Goal: Find specific page/section: Find specific page/section

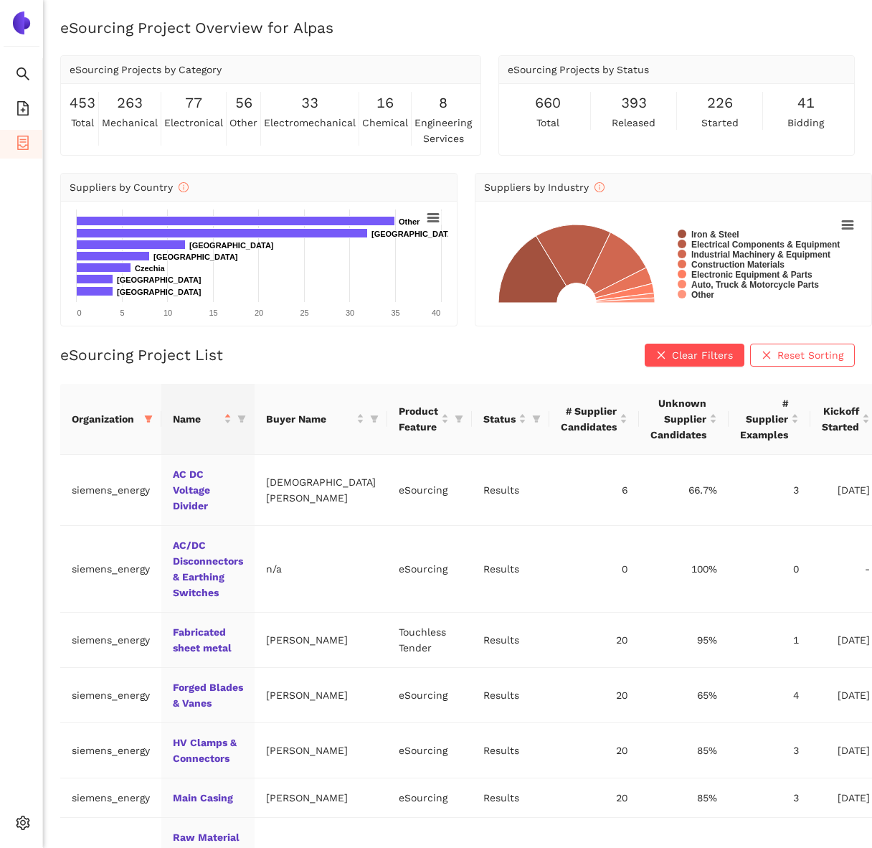
scroll to position [131, 0]
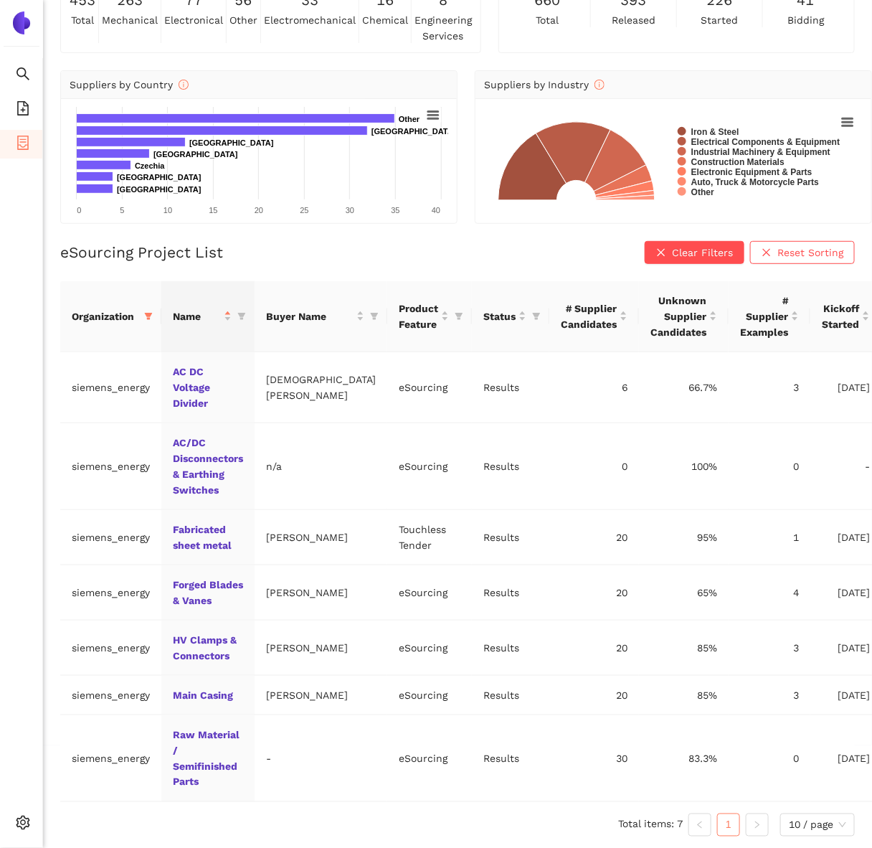
click at [19, 94] on ul "Search eSourcing Templates eSourcing Projects Settings" at bounding box center [21, 452] width 43 height 789
click at [21, 101] on icon "file-add" at bounding box center [23, 108] width 14 height 14
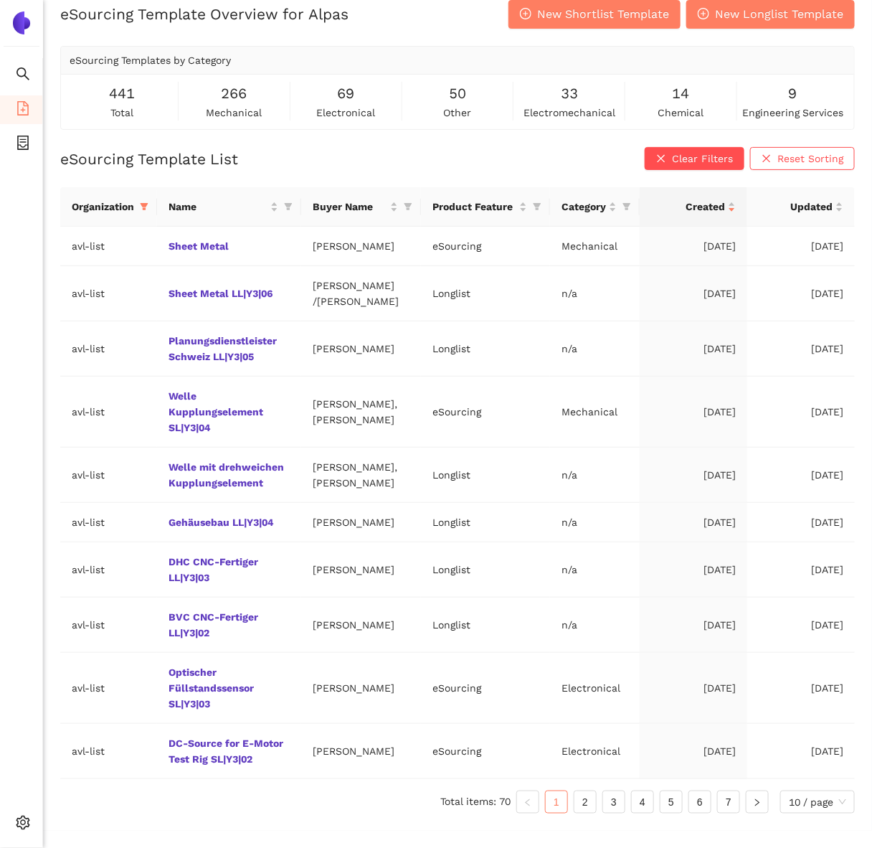
click at [146, 211] on icon "filter" at bounding box center [145, 207] width 8 height 7
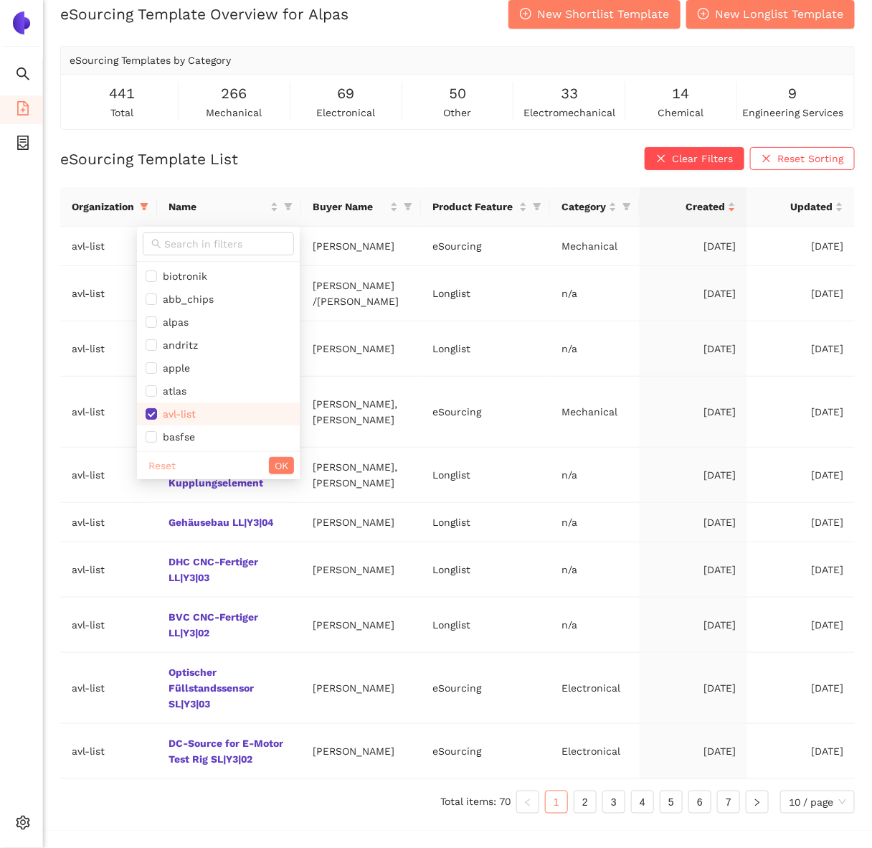
click at [163, 461] on span "Reset" at bounding box center [161, 465] width 27 height 16
checkbox input "false"
click at [194, 247] on input "text" at bounding box center [224, 244] width 121 height 16
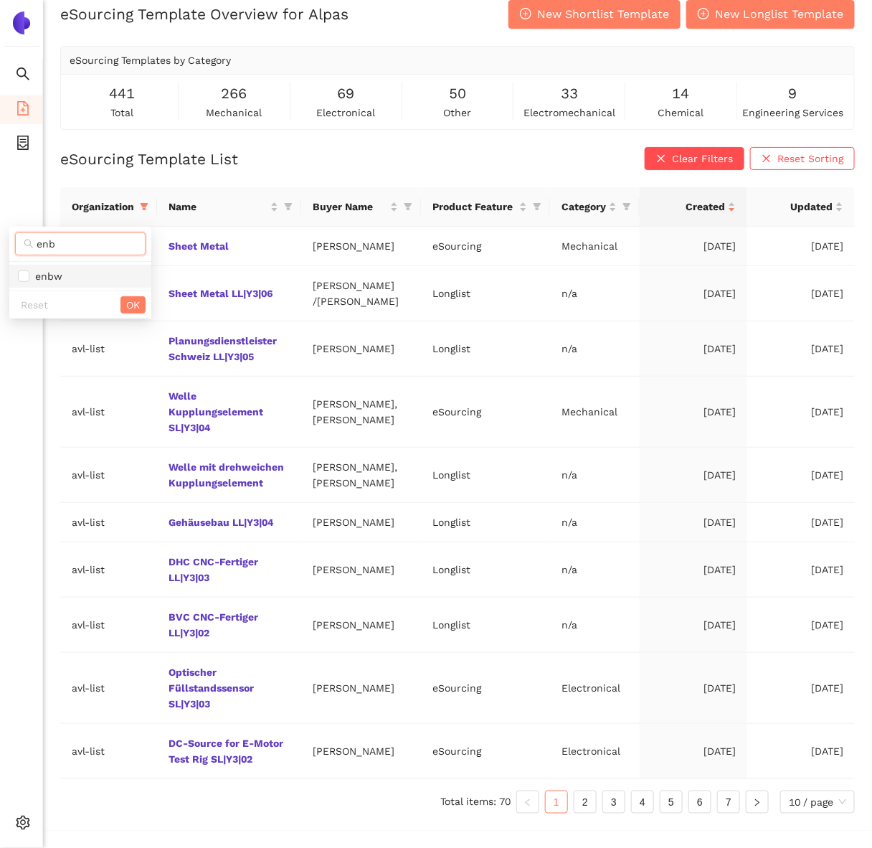
type input "enb"
click at [115, 263] on ul "enbw" at bounding box center [80, 276] width 142 height 29
click at [115, 279] on span "enbw" at bounding box center [80, 276] width 125 height 16
checkbox input "true"
click at [128, 301] on span "OK" at bounding box center [133, 305] width 14 height 16
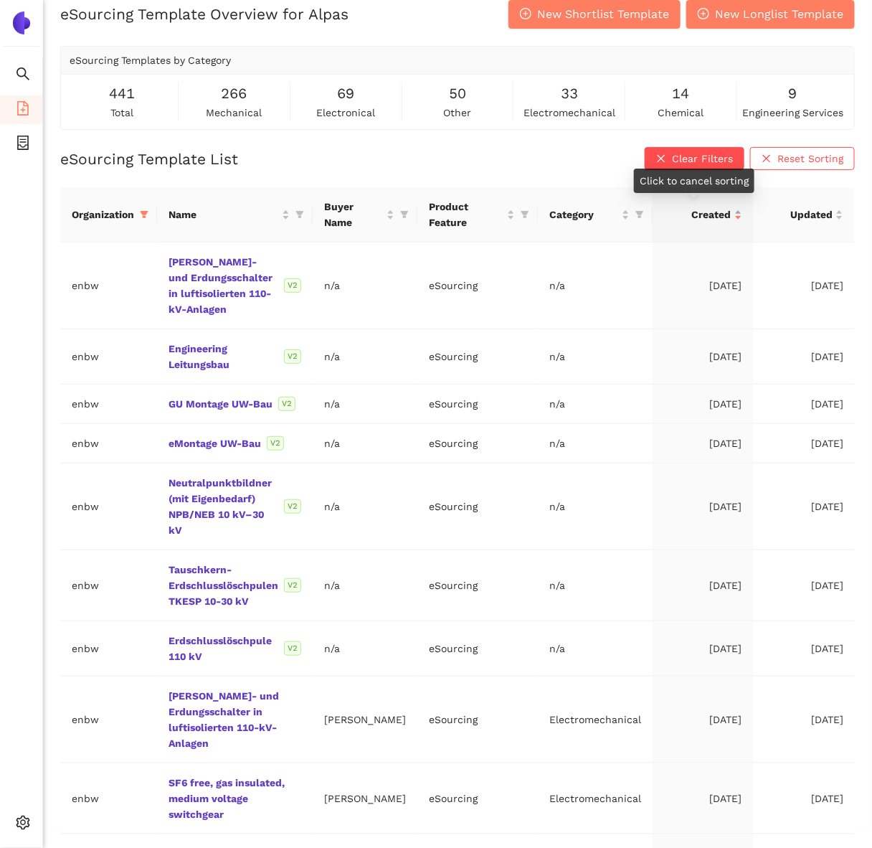
click at [715, 212] on span "Created" at bounding box center [697, 215] width 67 height 16
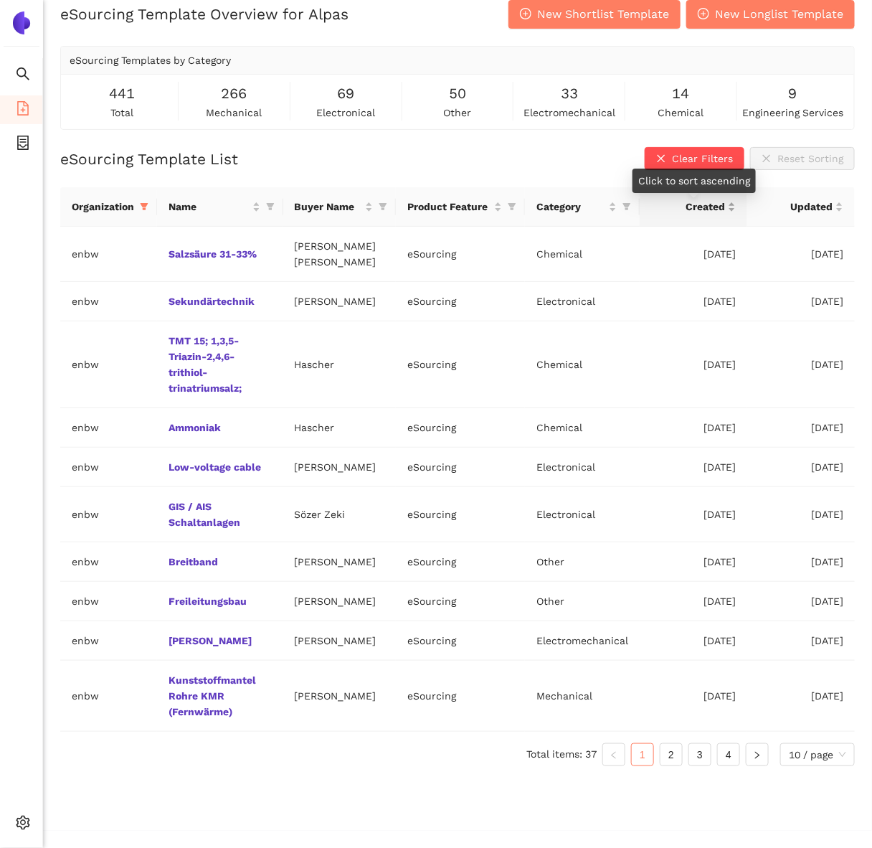
click at [715, 212] on span "Created" at bounding box center [688, 207] width 74 height 16
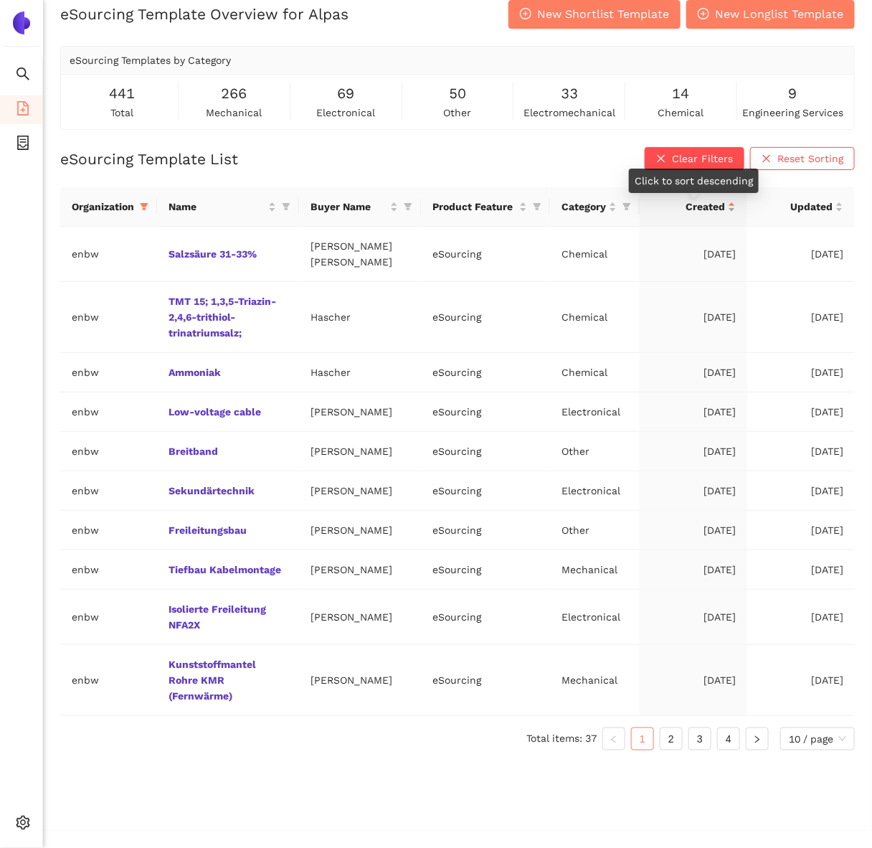
click at [715, 212] on span "Created" at bounding box center [688, 207] width 74 height 16
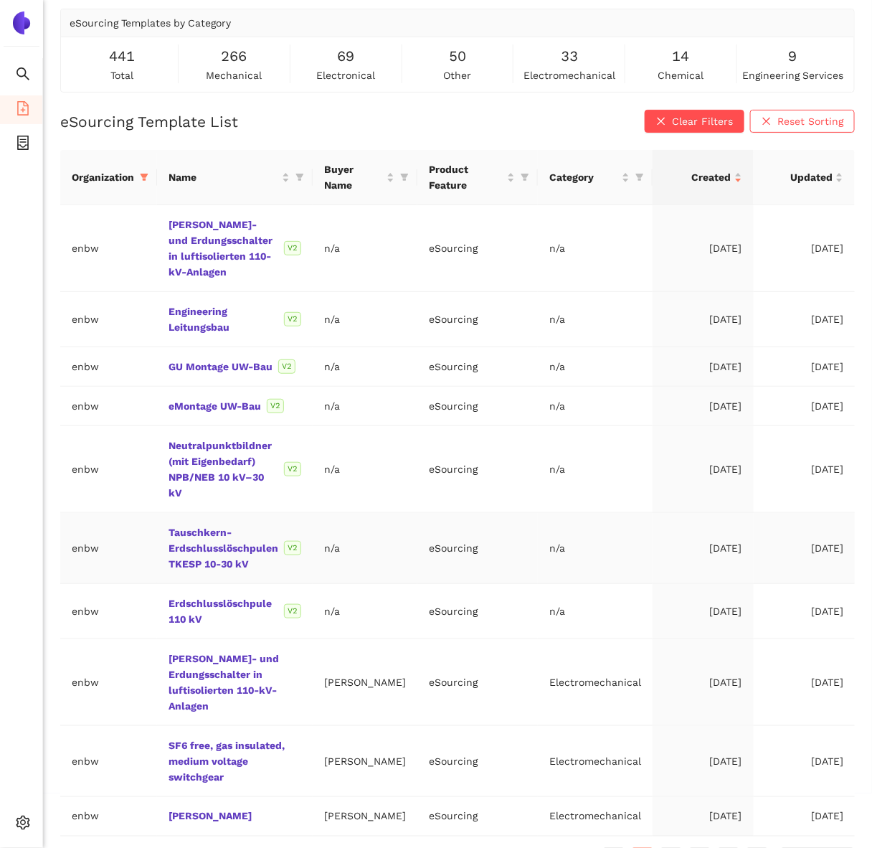
scroll to position [0, 0]
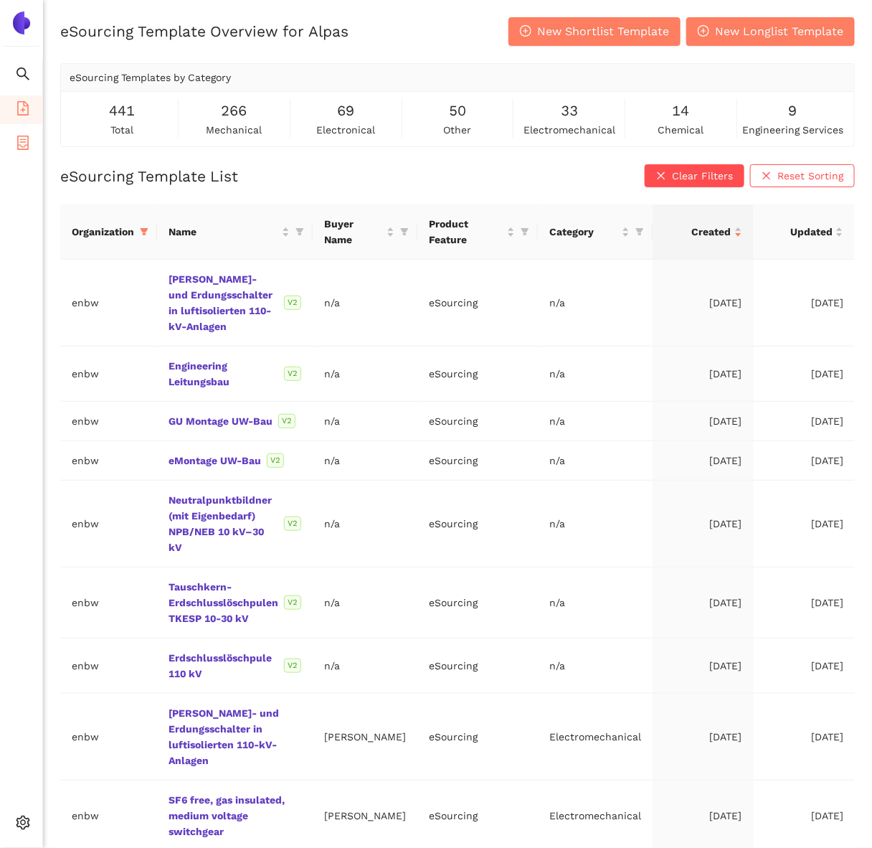
click at [12, 143] on li "eSourcing Projects" at bounding box center [21, 144] width 42 height 29
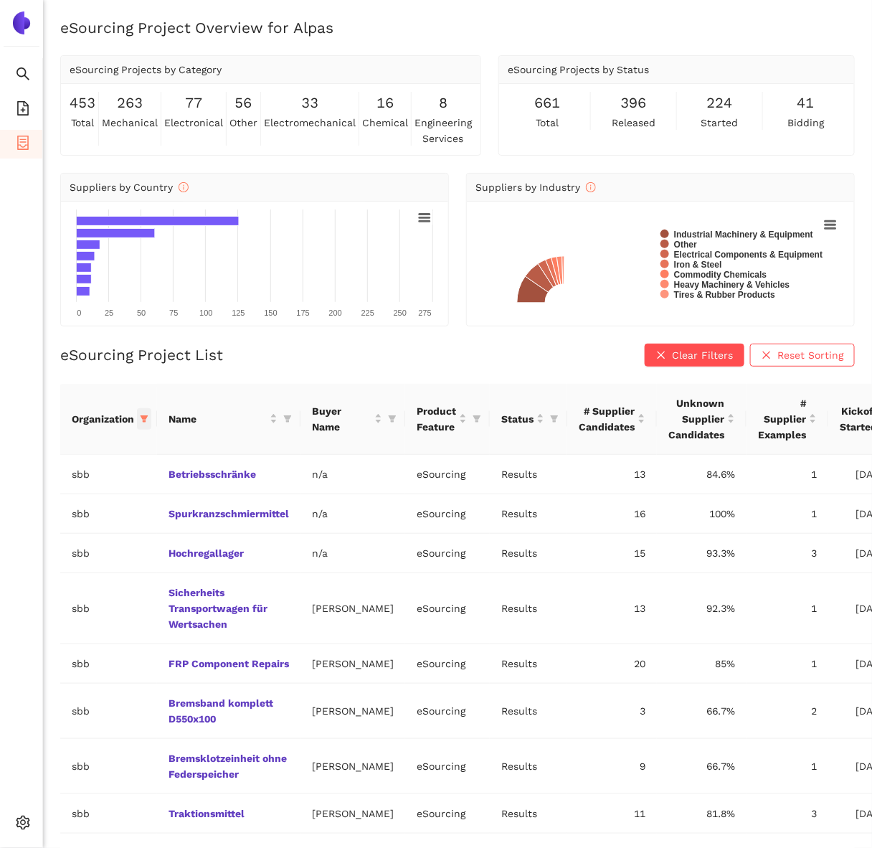
click at [140, 417] on icon "filter" at bounding box center [144, 418] width 9 height 9
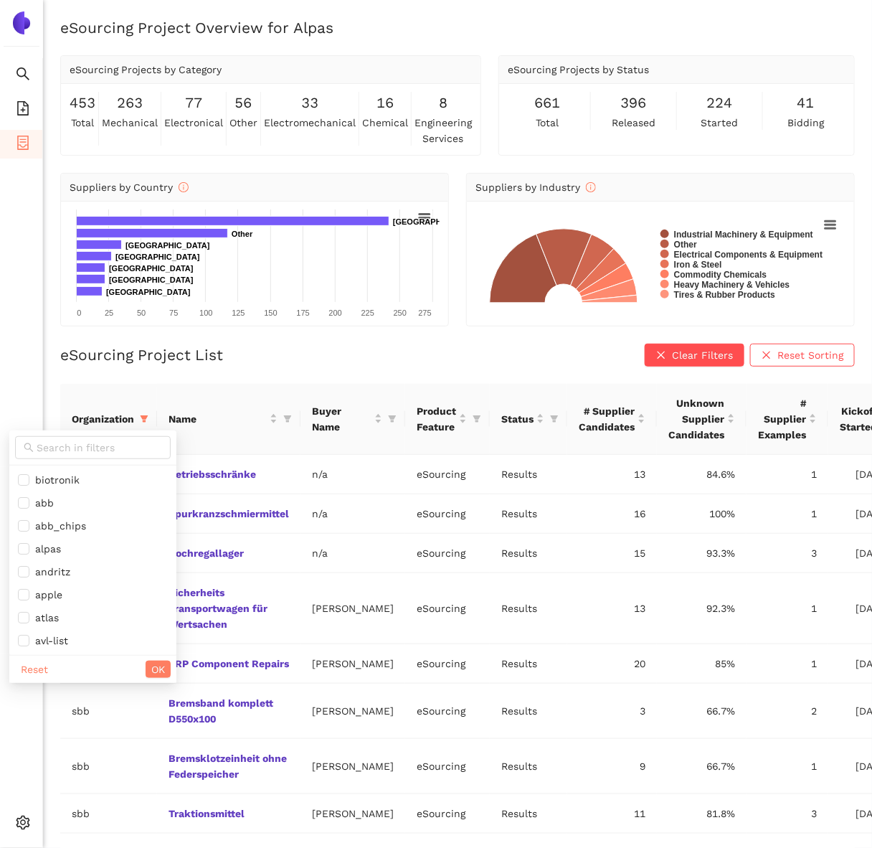
click at [37, 658] on div "Reset OK" at bounding box center [92, 669] width 167 height 28
click at [42, 673] on span "Reset" at bounding box center [34, 669] width 27 height 16
checkbox input "false"
click at [77, 448] on input "text" at bounding box center [99, 448] width 125 height 16
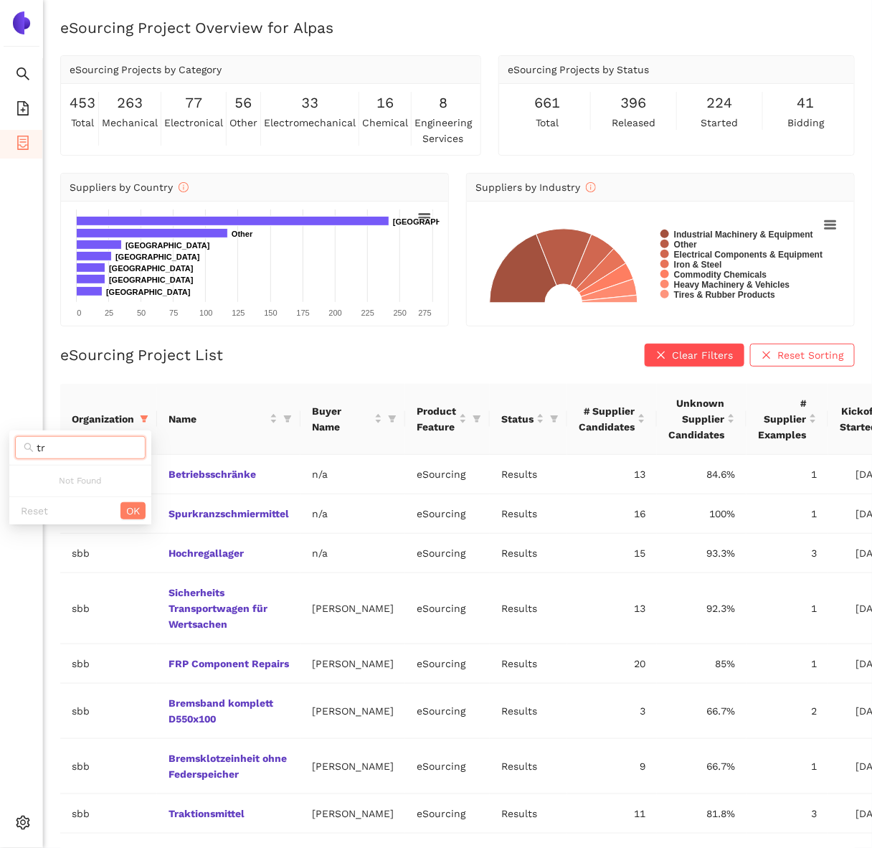
type input "t"
type input "en"
click at [89, 470] on li "enbw" at bounding box center [80, 479] width 142 height 23
checkbox input "true"
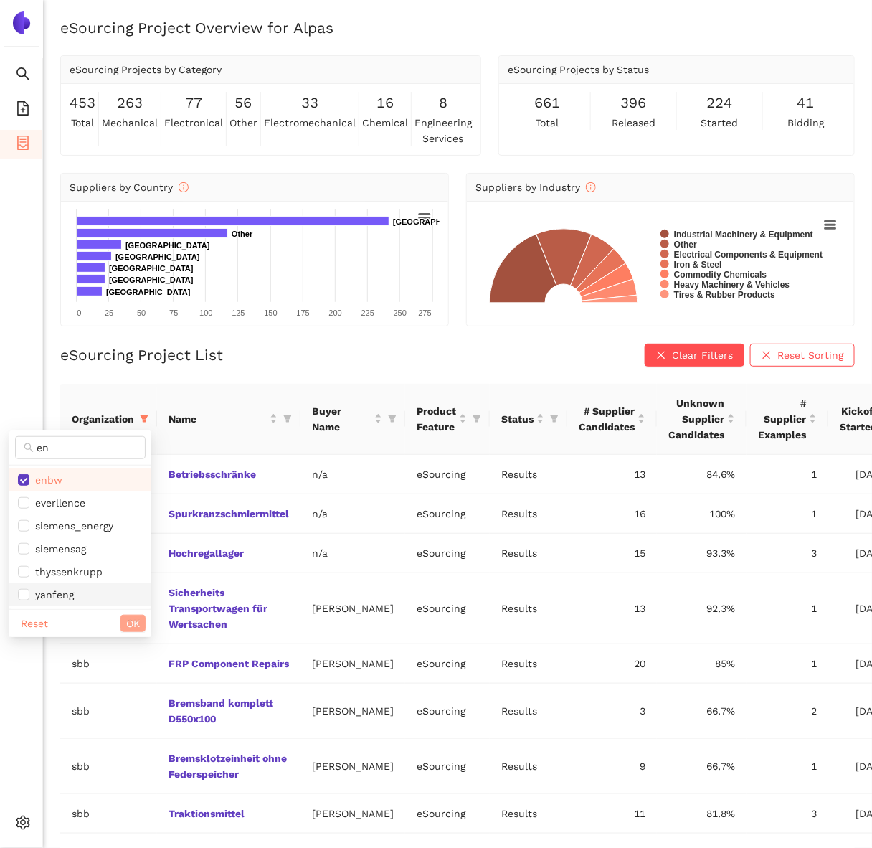
click at [134, 625] on span "OK" at bounding box center [133, 623] width 14 height 16
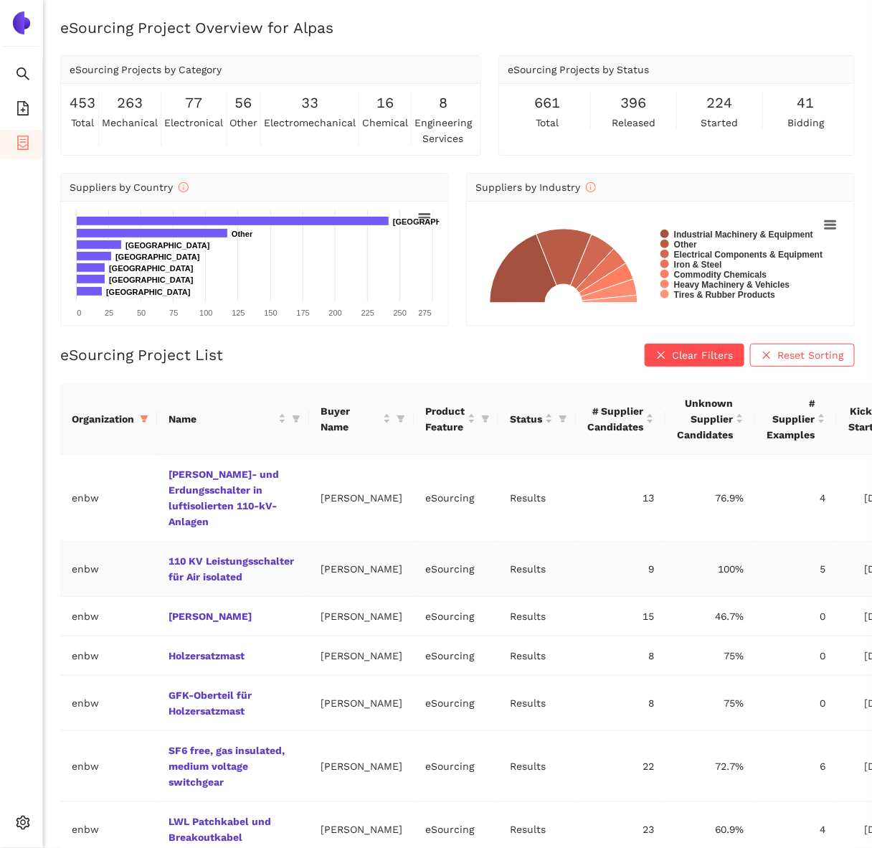
scroll to position [28, 0]
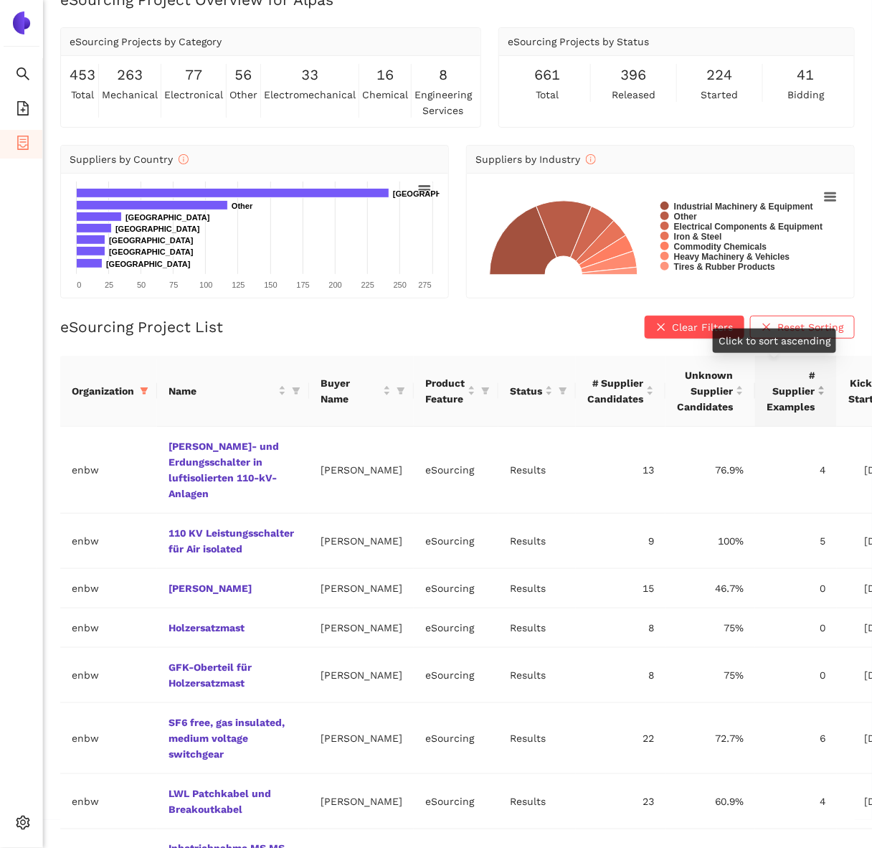
click at [767, 377] on span "# Supplier Examples" at bounding box center [791, 390] width 48 height 47
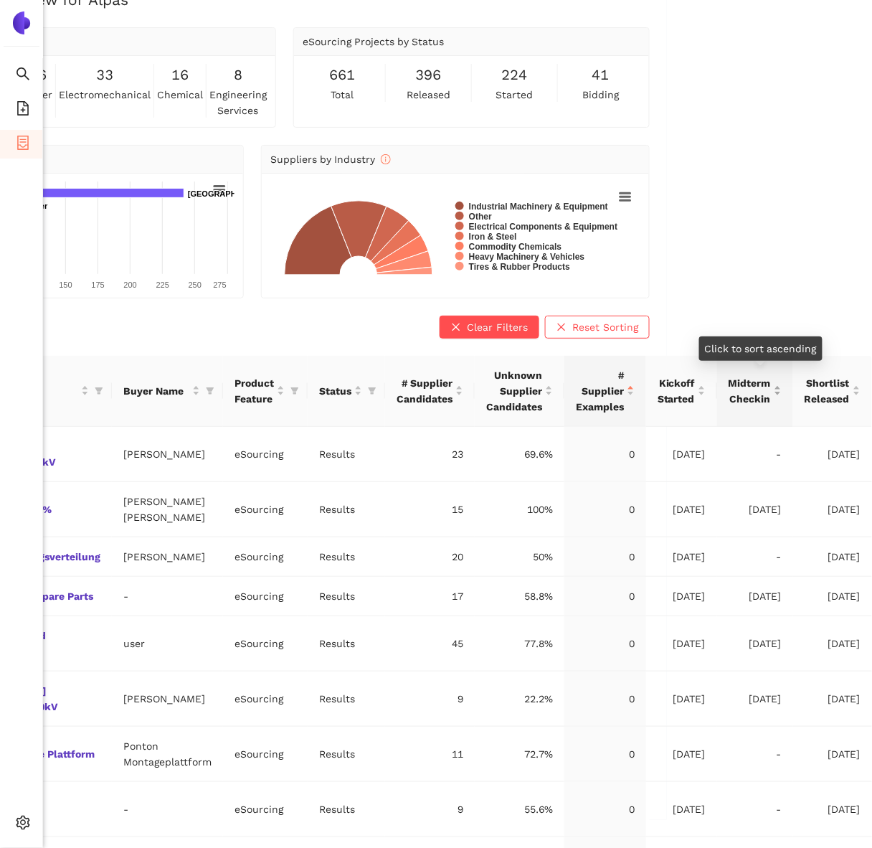
click at [755, 397] on span "Midterm Checkin" at bounding box center [750, 391] width 42 height 32
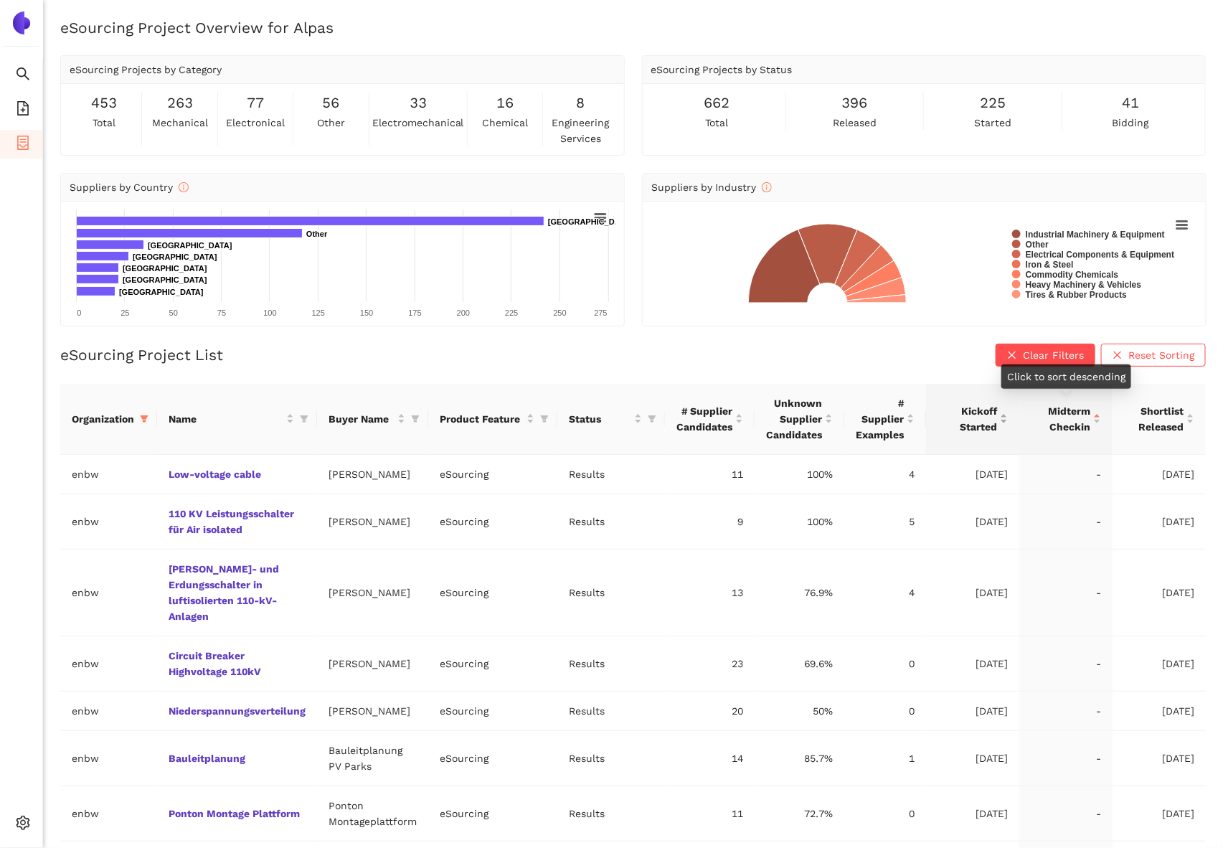
click at [992, 412] on span "Kickoff Started" at bounding box center [967, 419] width 60 height 32
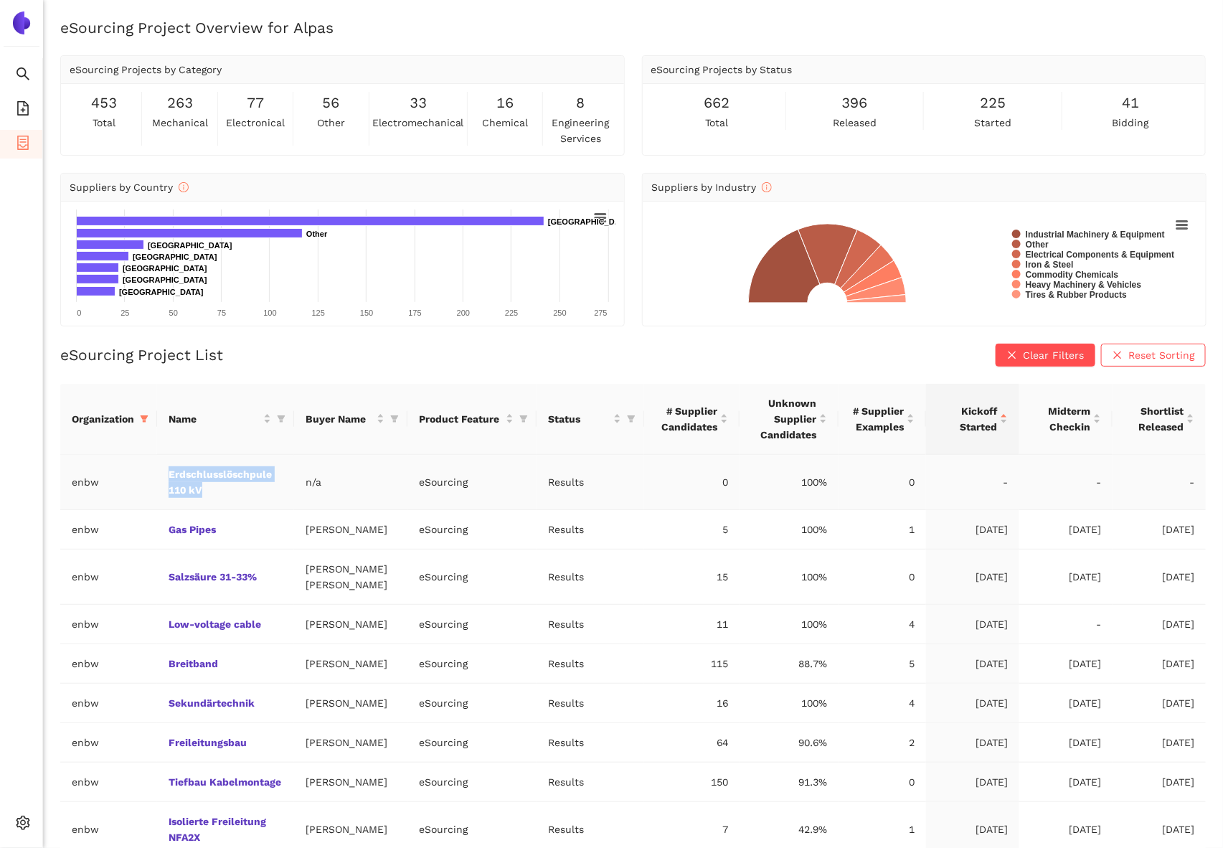
drag, startPoint x: 223, startPoint y: 495, endPoint x: 160, endPoint y: 477, distance: 65.6
click at [159, 475] on td "Erdschlusslöschpule 110 kV" at bounding box center [225, 482] width 137 height 55
copy link "Erdschlusslöschpule 110 kV"
